Goal: Task Accomplishment & Management: Use online tool/utility

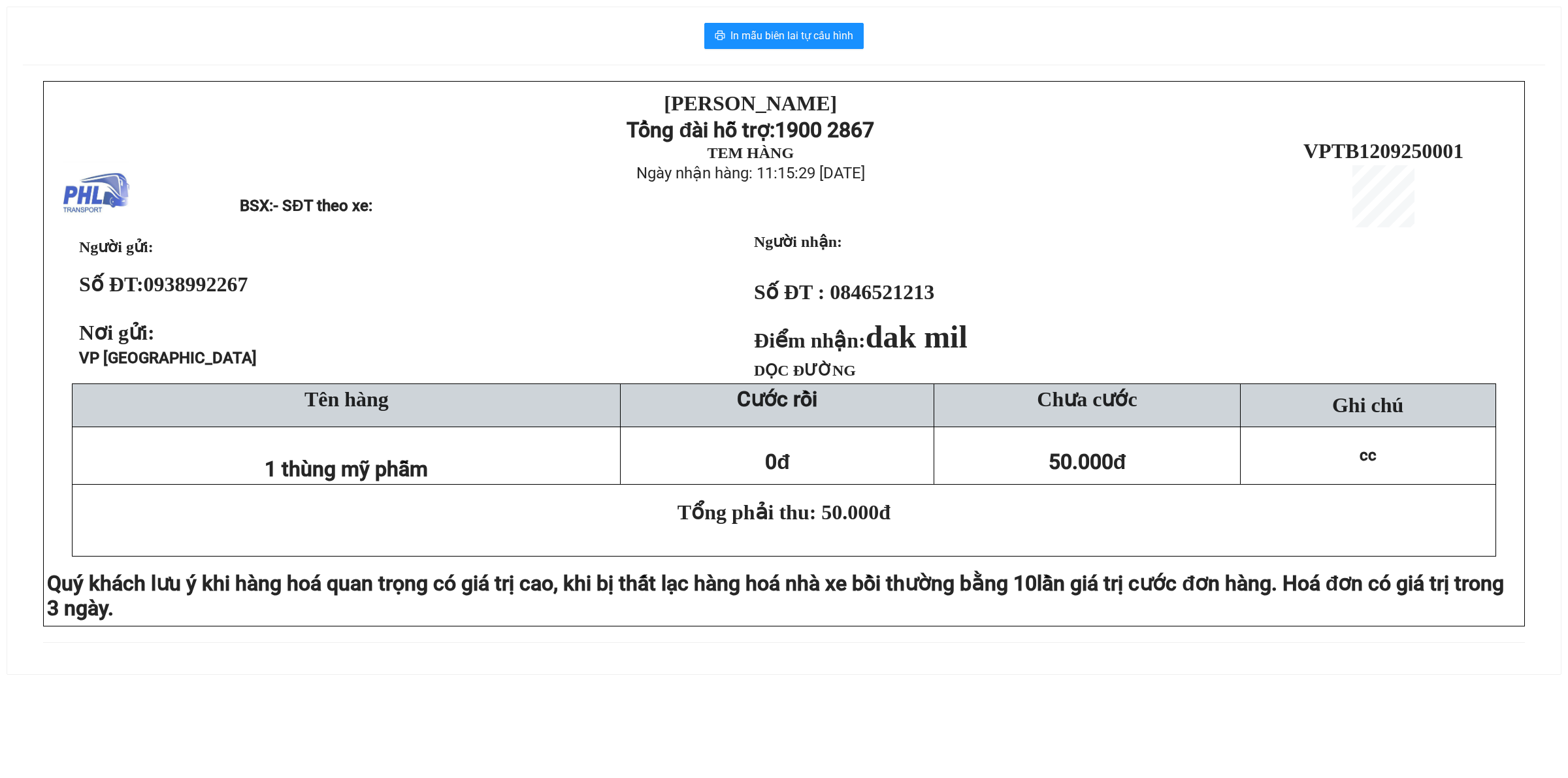
click at [825, 18] on div "In mẫu biên lai tự cấu hình [PERSON_NAME][DEMOGRAPHIC_DATA] Tổng đài hỗ trợ: 19…" at bounding box center [784, 340] width 1554 height 667
click at [825, 27] on span "In mẫu biên lai tự cấu hình" at bounding box center [792, 35] width 123 height 16
